Goal: Find specific page/section: Find specific page/section

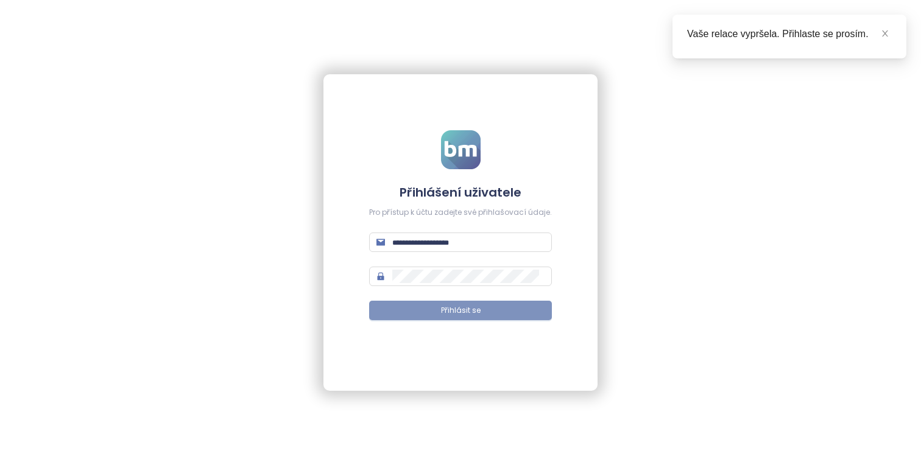
type input "**********"
click at [508, 308] on button "Přihlásit se" at bounding box center [460, 310] width 183 height 19
click at [887, 33] on icon "close" at bounding box center [884, 33] width 9 height 9
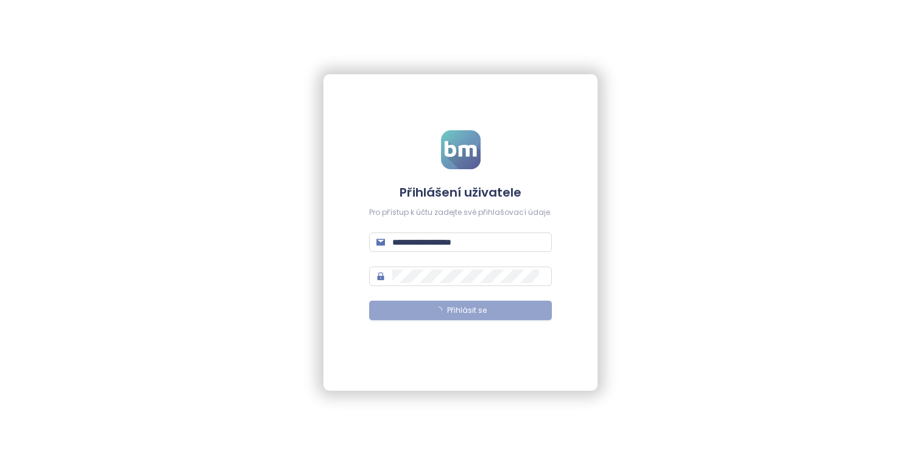
click at [538, 150] on div at bounding box center [460, 149] width 183 height 39
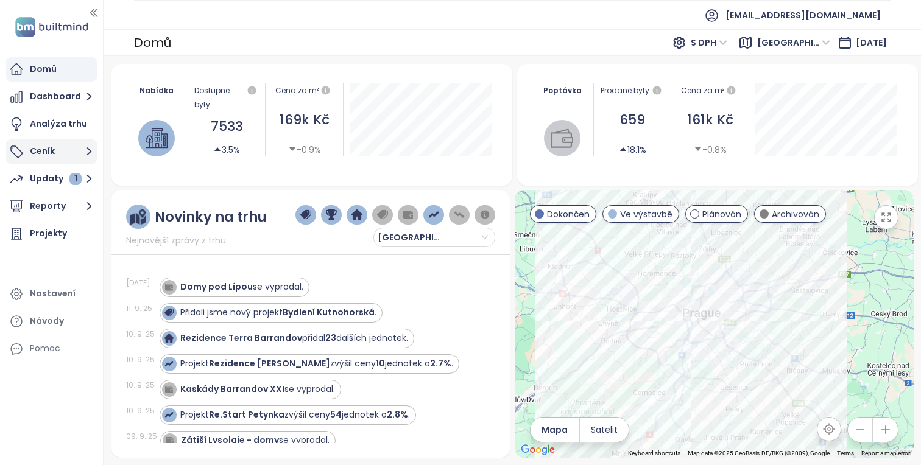
click at [60, 150] on button "Ceník" at bounding box center [51, 151] width 91 height 24
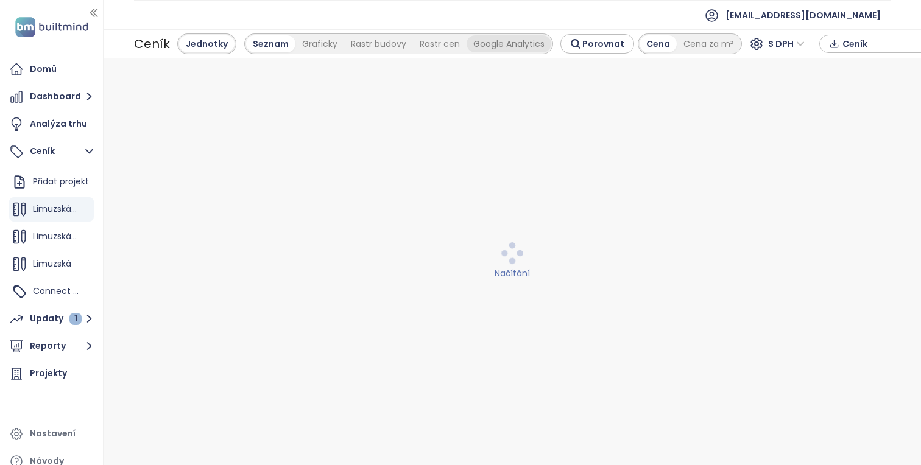
click at [519, 44] on div "Google Analytics" at bounding box center [508, 43] width 85 height 17
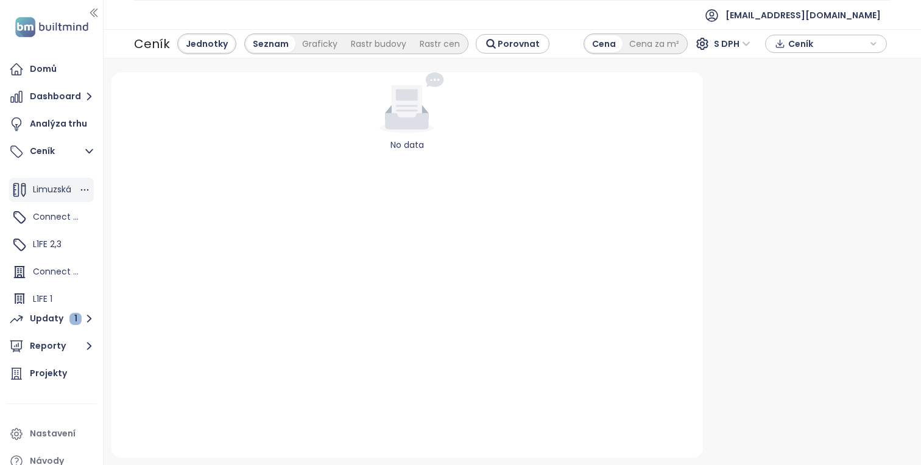
scroll to position [76, 0]
click at [47, 253] on div "L1FE 2,3" at bounding box center [51, 243] width 85 height 24
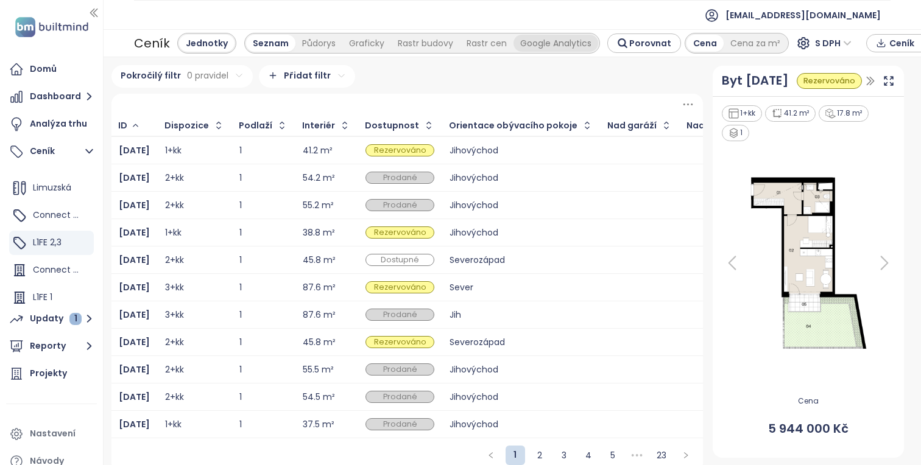
click at [551, 39] on div "Google Analytics" at bounding box center [555, 43] width 85 height 17
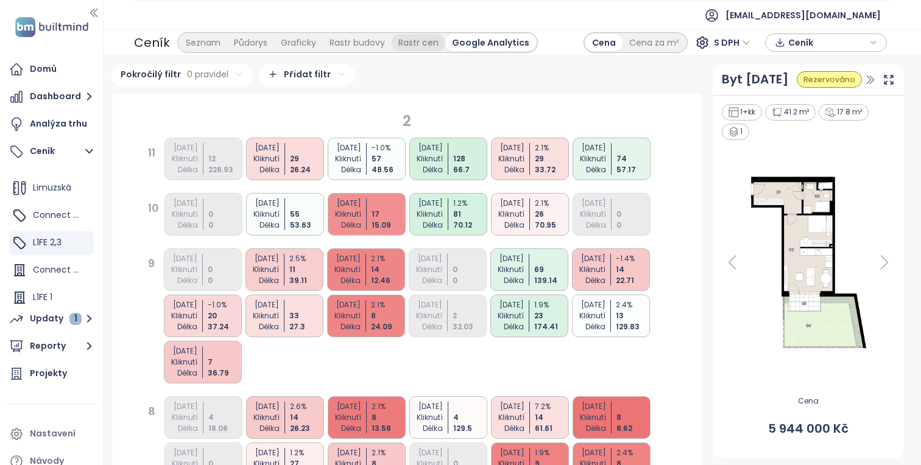
click at [427, 41] on div "Rastr cen" at bounding box center [419, 42] width 54 height 17
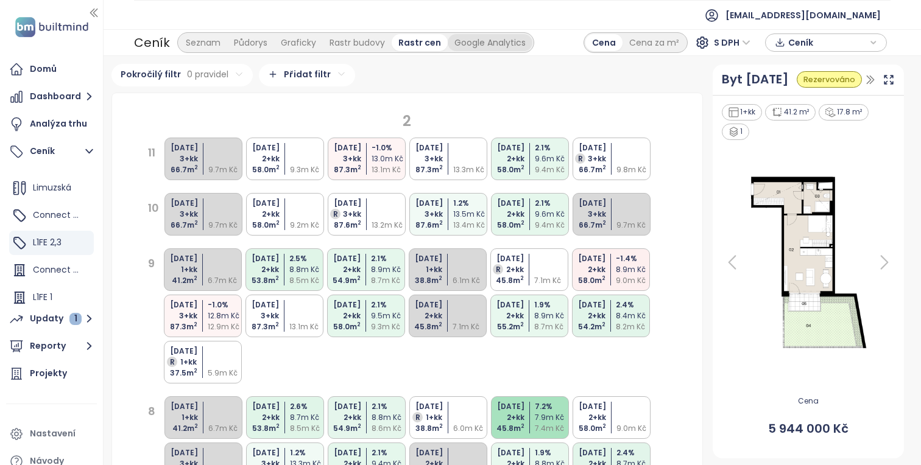
click at [501, 38] on div "Google Analytics" at bounding box center [490, 42] width 85 height 17
